Goal: Task Accomplishment & Management: Manage account settings

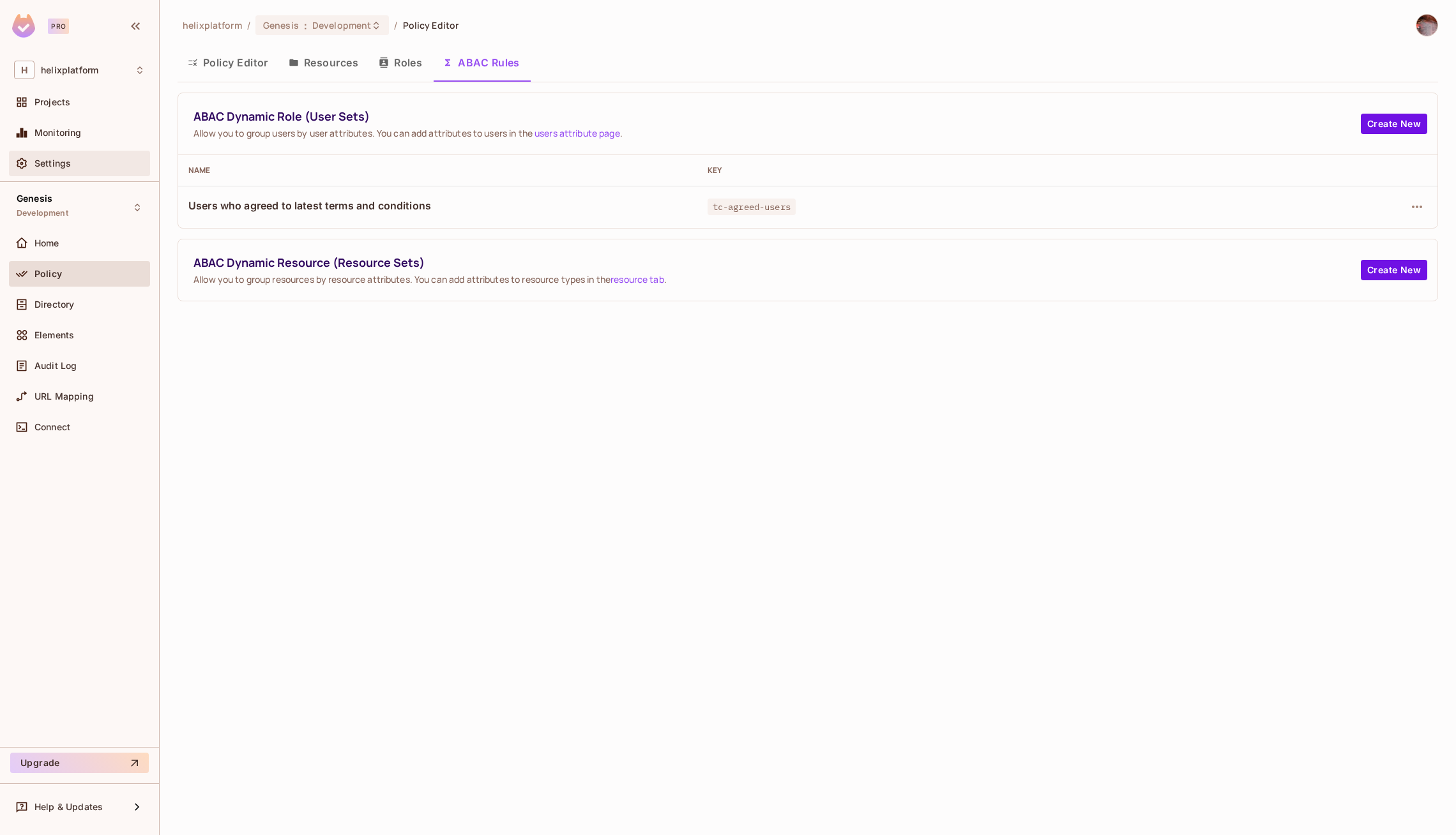
click at [52, 167] on span "Settings" at bounding box center [52, 163] width 37 height 10
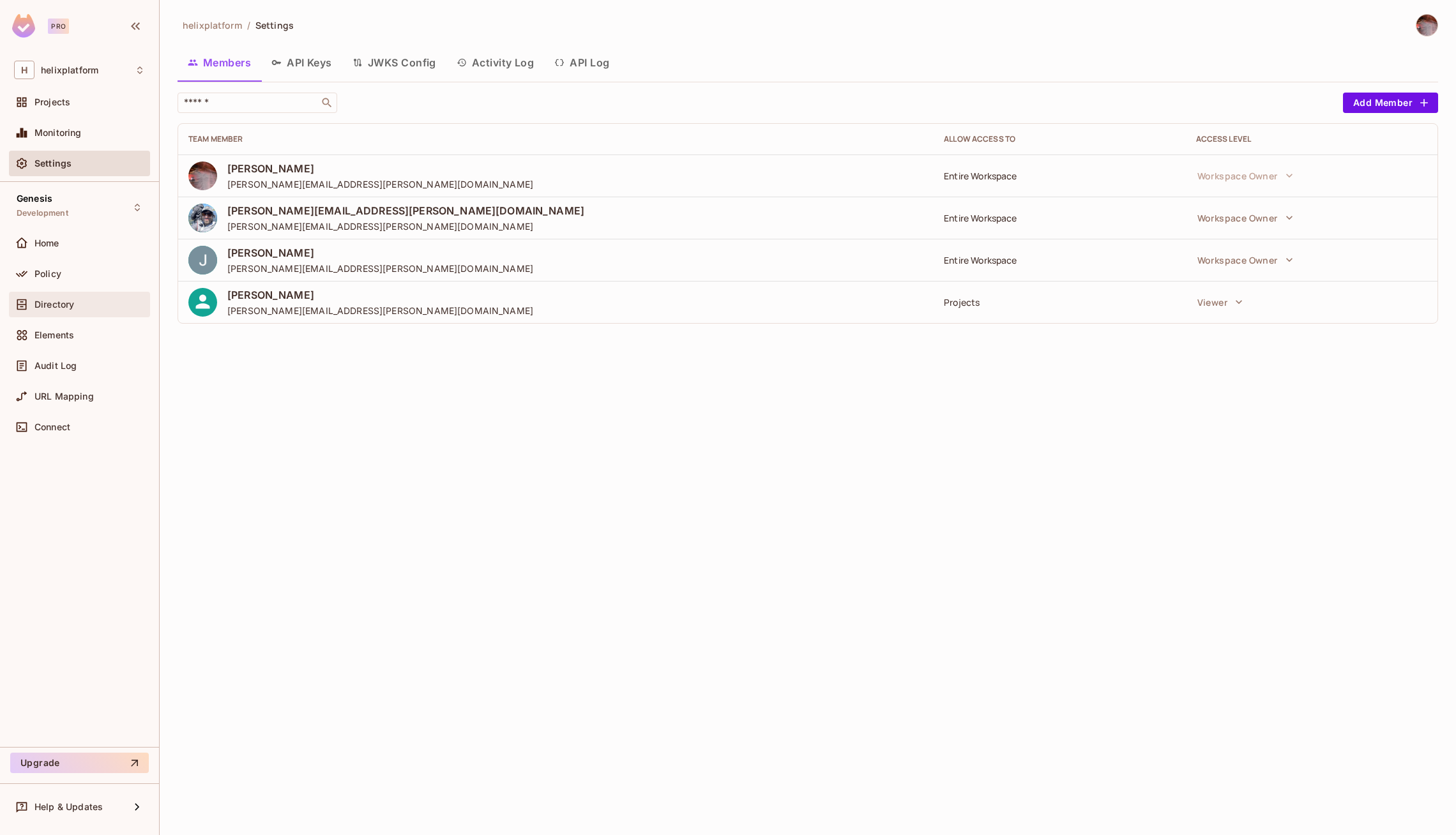
click at [59, 302] on span "Directory" at bounding box center [54, 304] width 39 height 10
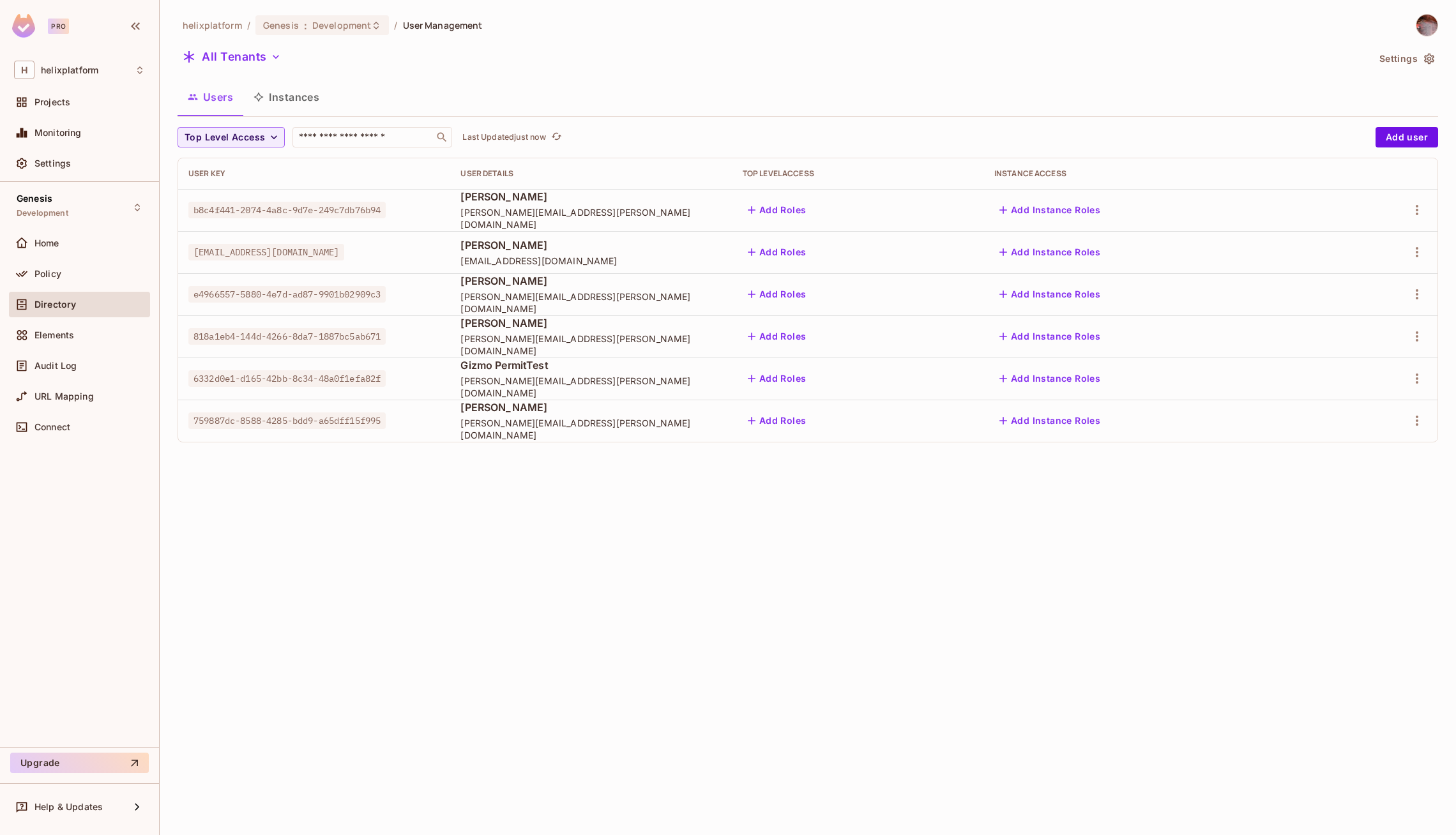
click at [1427, 243] on div at bounding box center [1384, 253] width 87 height 21
click at [1417, 246] on icon "button" at bounding box center [1417, 252] width 15 height 15
click at [1352, 328] on span "Edit Attributes" at bounding box center [1366, 338] width 71 height 21
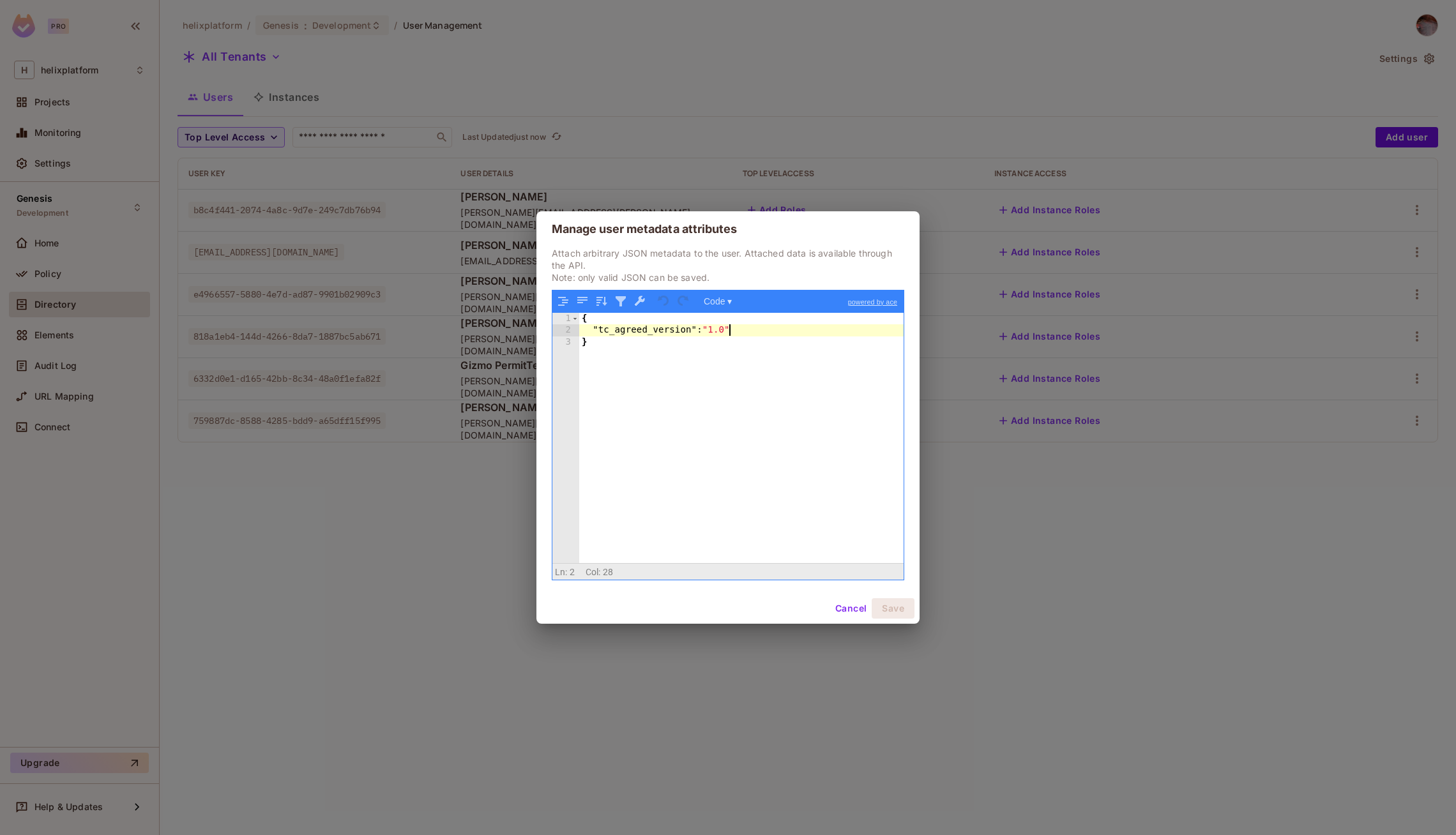
click at [728, 328] on div "{ "tc_agreed_version" : "1.0" }" at bounding box center [741, 449] width 325 height 274
click at [891, 613] on button "Save" at bounding box center [893, 609] width 43 height 21
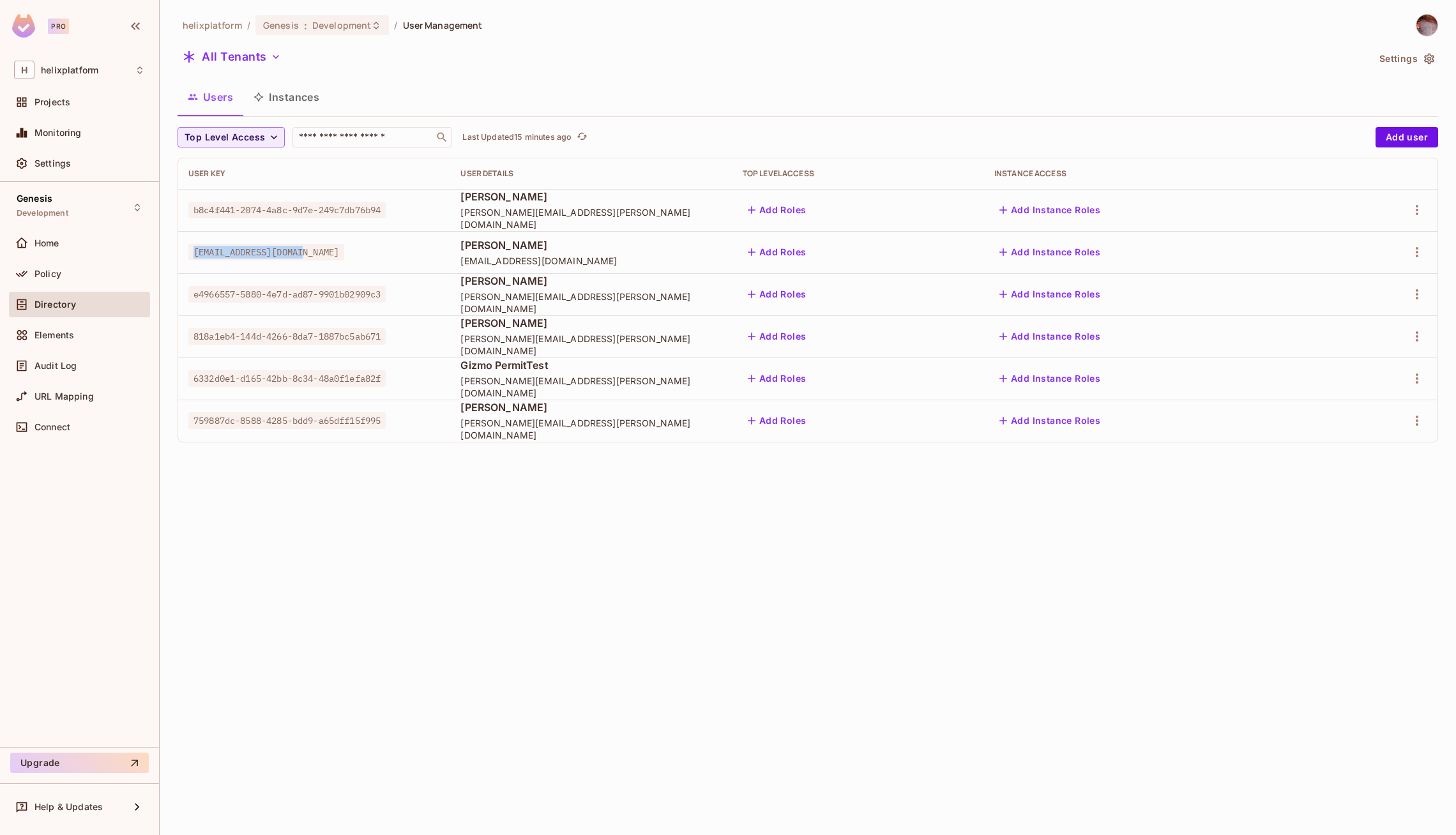
drag, startPoint x: 193, startPoint y: 250, endPoint x: 351, endPoint y: 251, distance: 158.0
click at [351, 251] on div "[EMAIL_ADDRESS][DOMAIN_NAME]" at bounding box center [314, 252] width 252 height 13
click at [1426, 252] on button "button" at bounding box center [1417, 253] width 21 height 21
click at [1357, 335] on div "Edit Attributes" at bounding box center [1367, 337] width 64 height 13
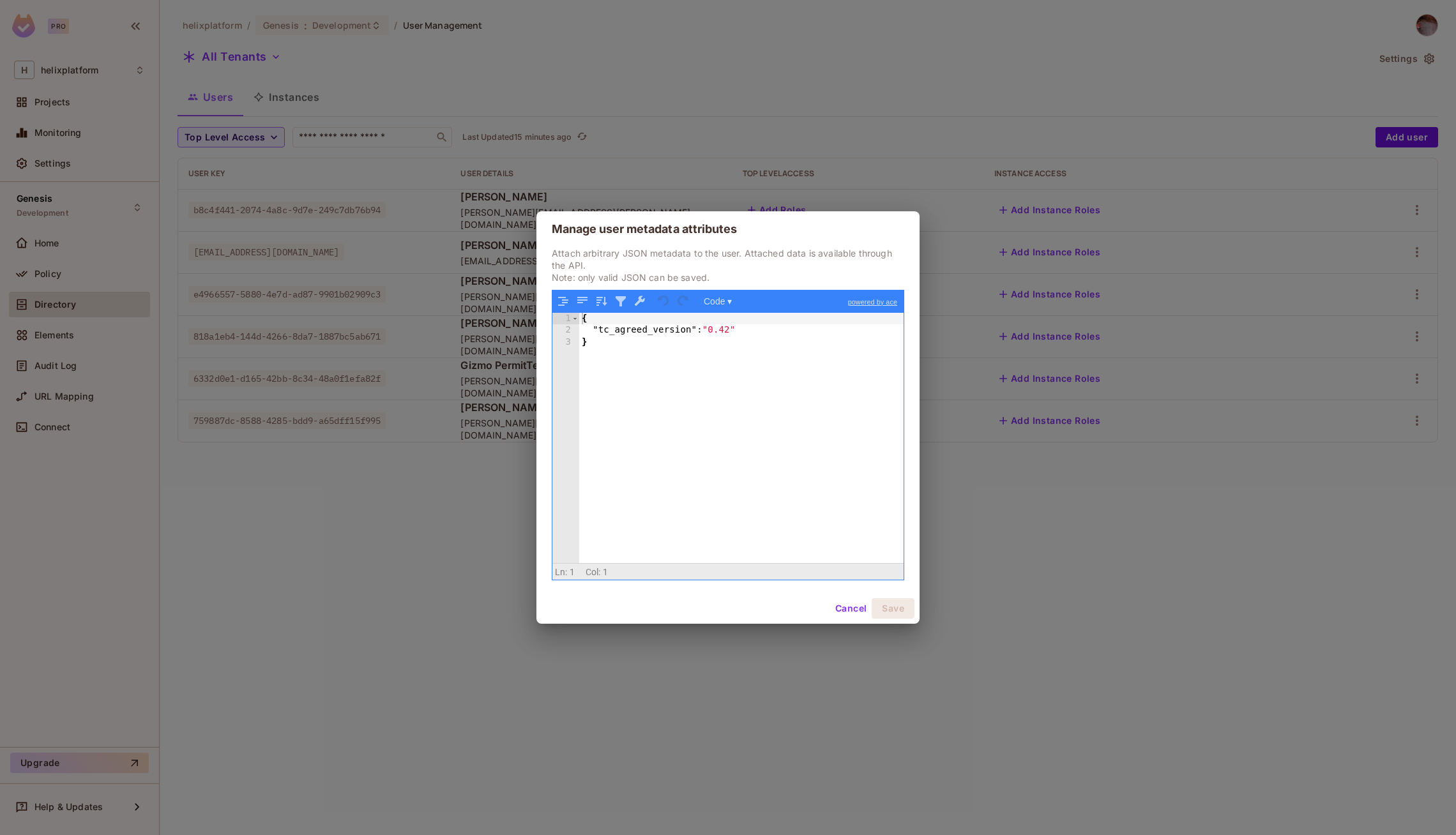
drag, startPoint x: 732, startPoint y: 332, endPoint x: 810, endPoint y: 487, distance: 173.5
click at [753, 377] on div "{ "tc_agreed_version" : "0.42" }" at bounding box center [741, 449] width 325 height 274
click at [897, 607] on button "Save" at bounding box center [893, 609] width 43 height 21
